Goal: Register for event/course

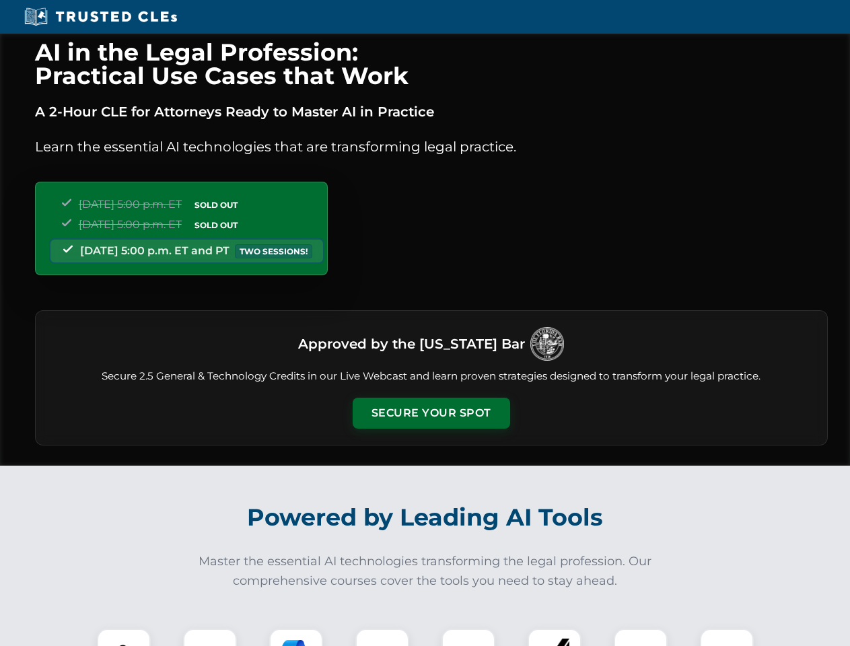
click at [431, 413] on button "Secure Your Spot" at bounding box center [431, 413] width 157 height 31
click at [124, 637] on img at bounding box center [123, 655] width 39 height 39
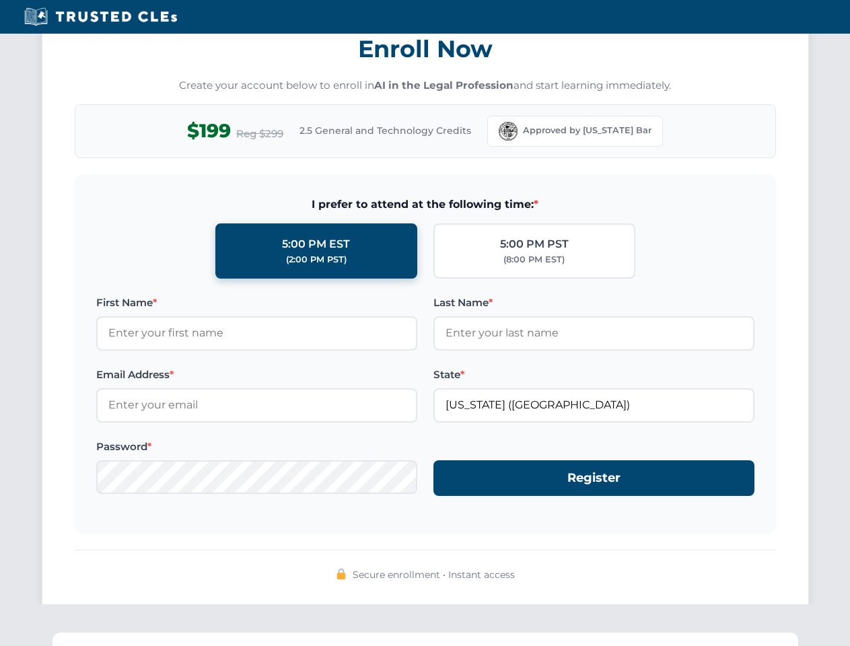
scroll to position [1321, 0]
